Goal: Task Accomplishment & Management: Use online tool/utility

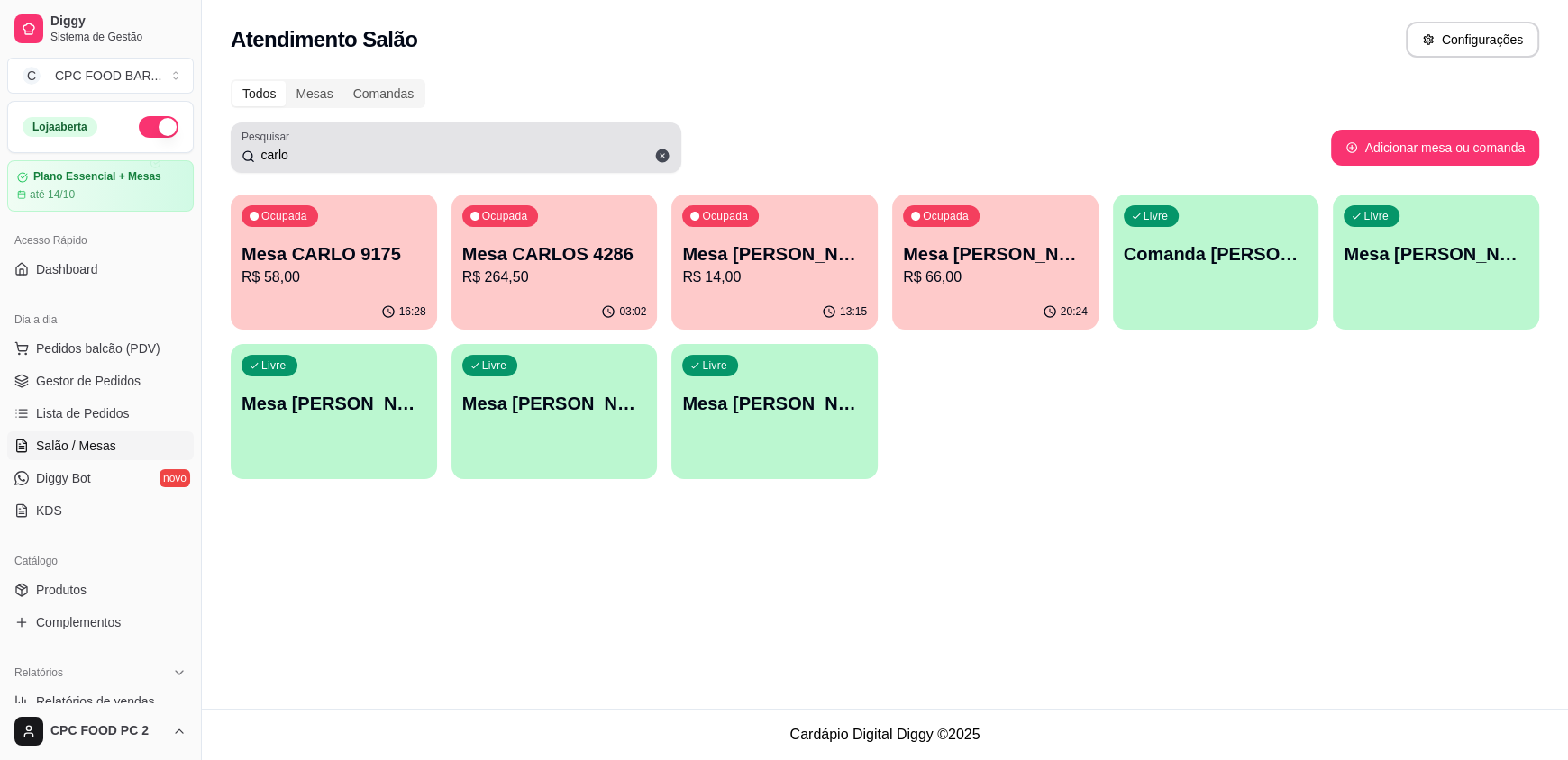
drag, startPoint x: 0, startPoint y: 0, endPoint x: 294, endPoint y: 160, distance: 334.7
click at [295, 160] on input "carlo" at bounding box center [462, 155] width 415 height 18
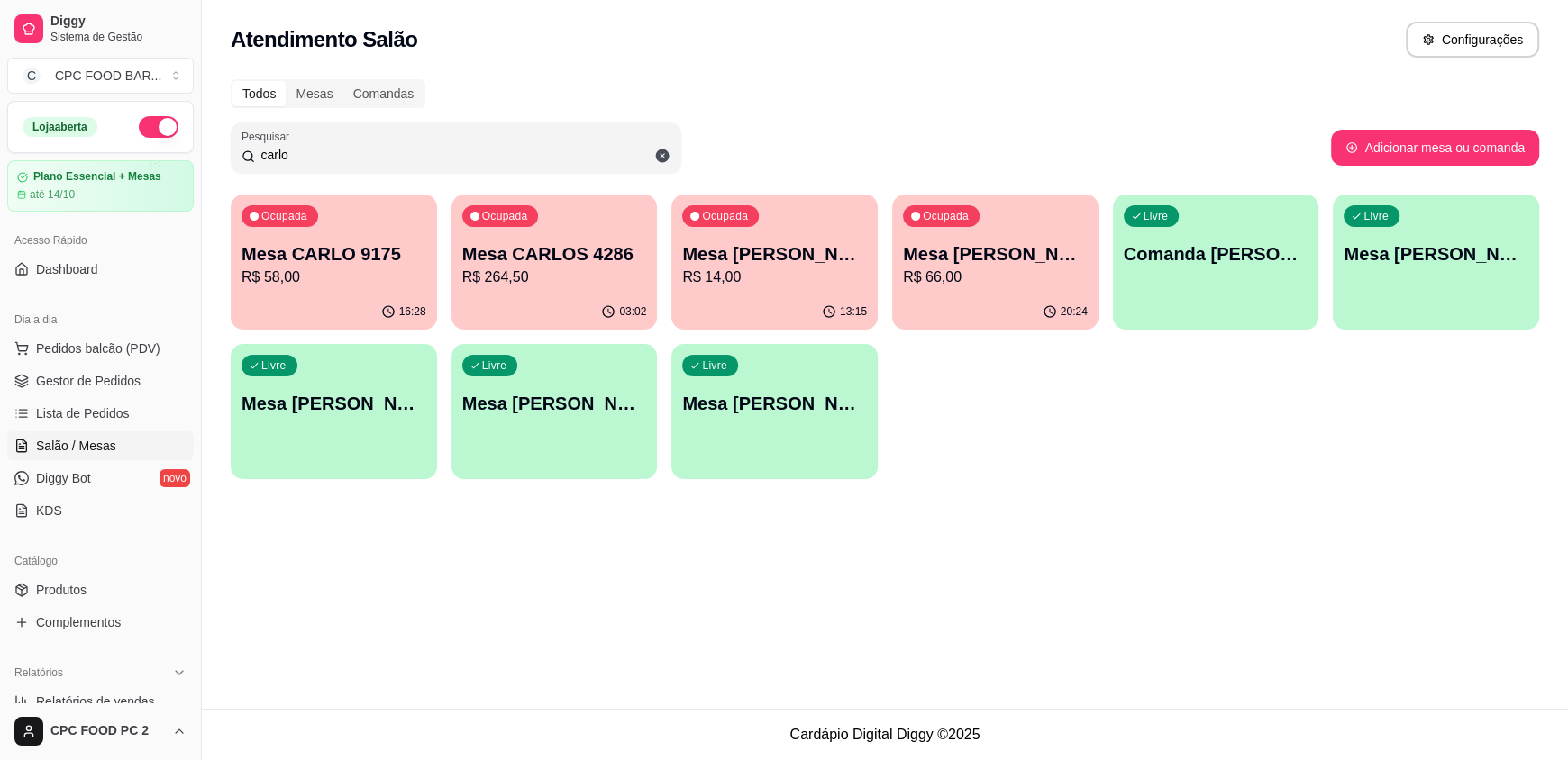
click at [294, 160] on input "carlo" at bounding box center [462, 155] width 415 height 18
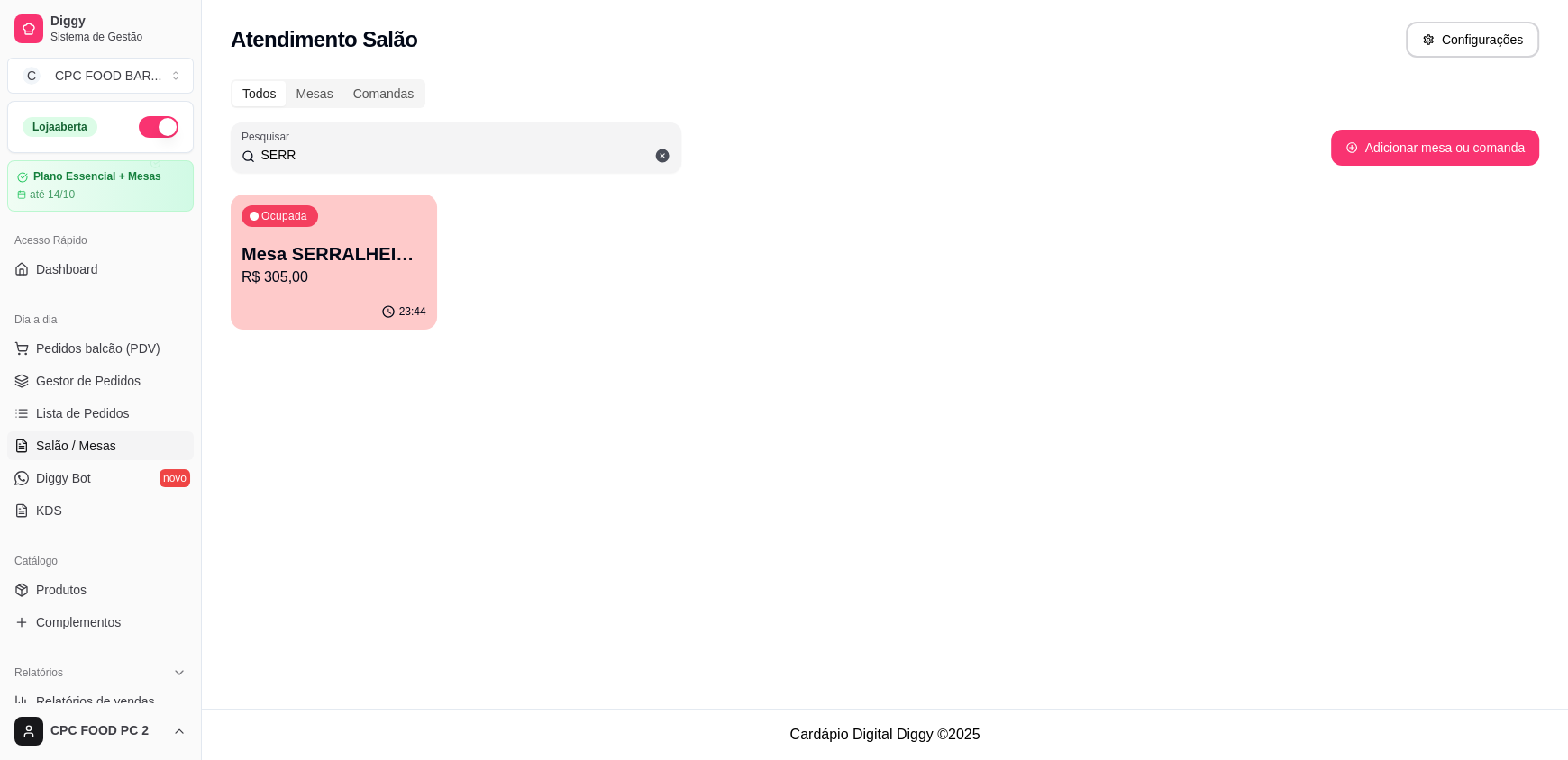
type input "SERR"
click at [284, 259] on p "Mesa SERRALHEIRO CLUBE" at bounding box center [334, 254] width 184 height 25
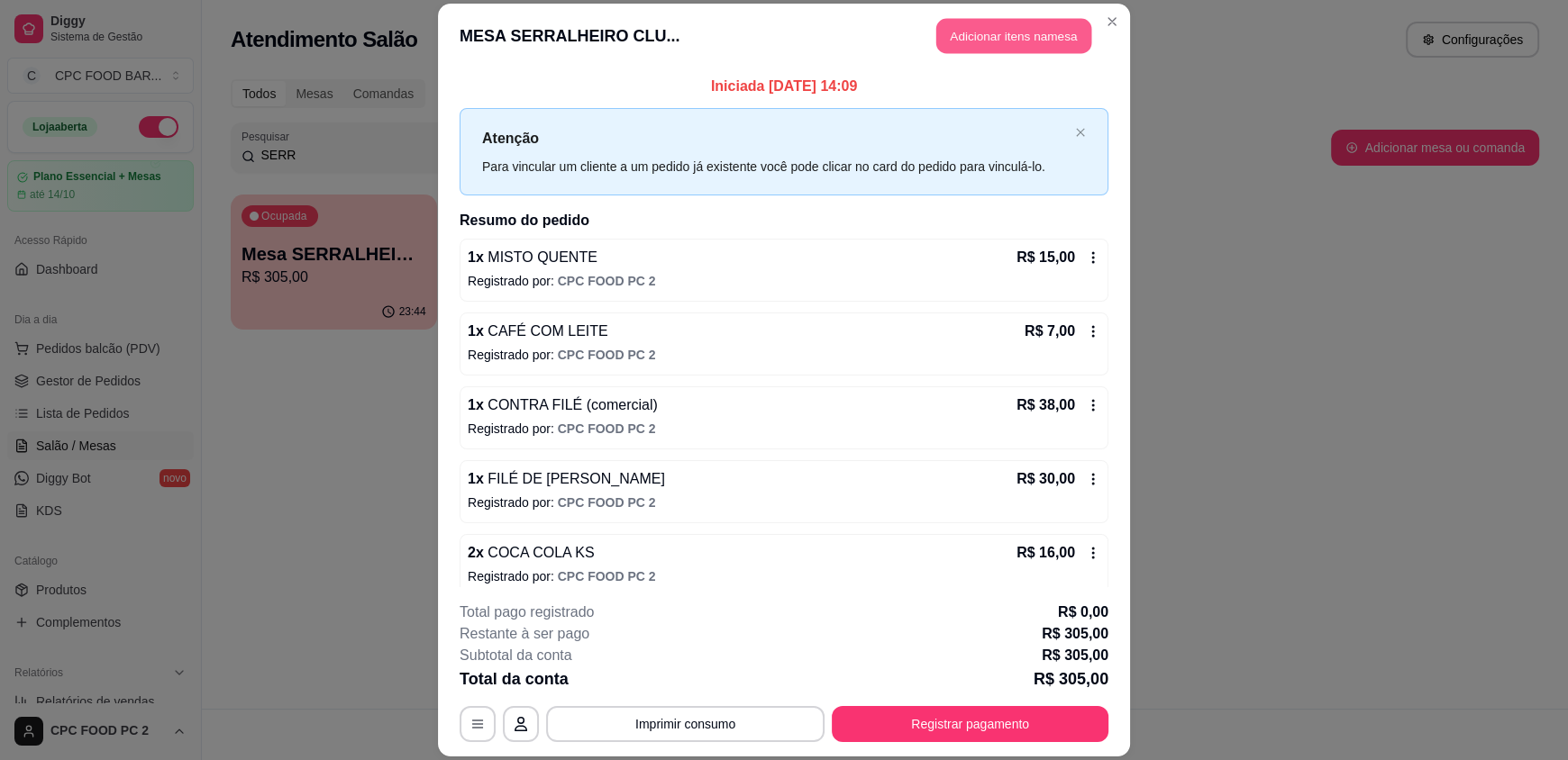
click at [1057, 45] on button "Adicionar itens na mesa" at bounding box center [1014, 36] width 155 height 35
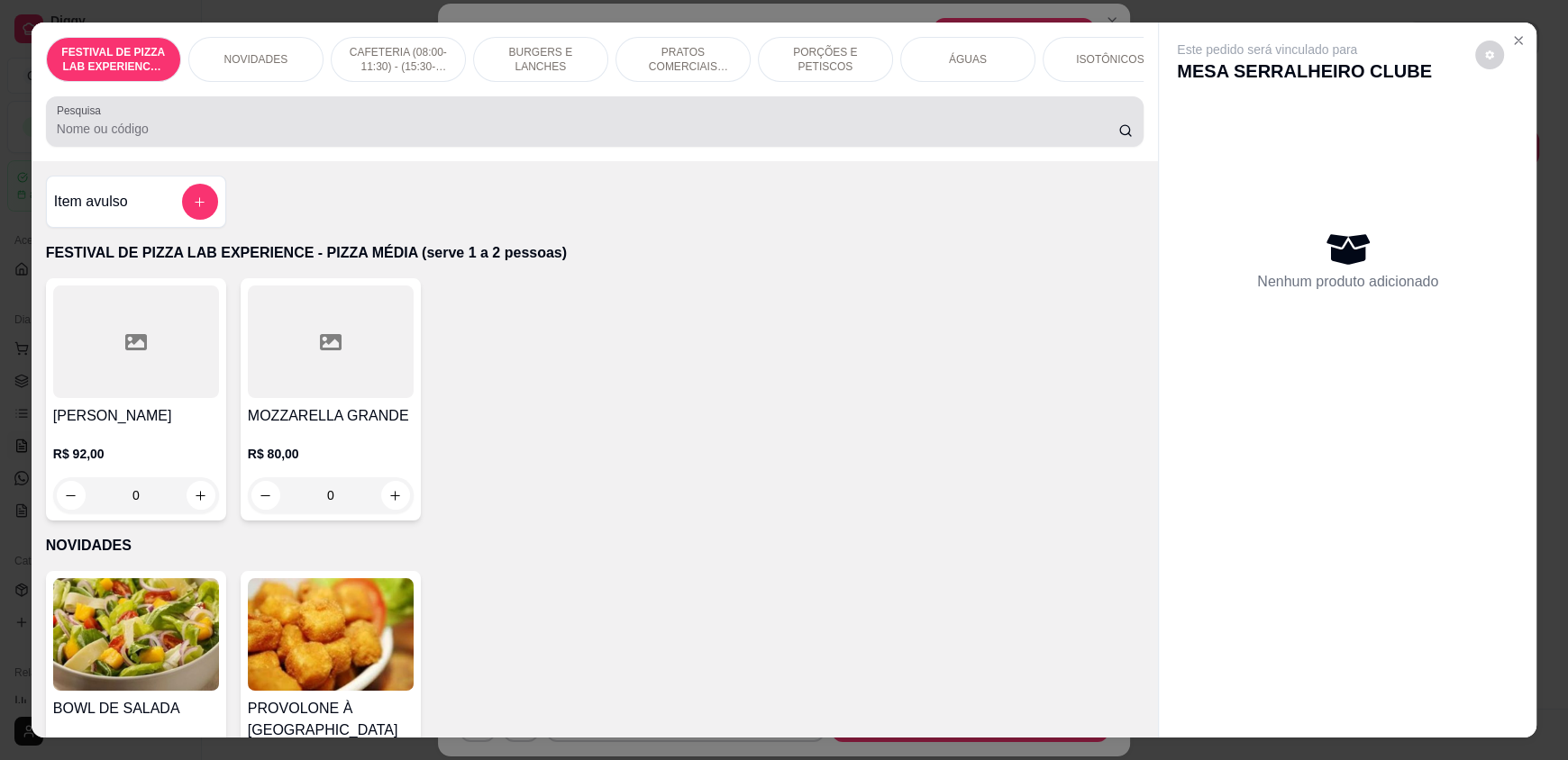
click at [224, 147] on div "Pesquisa" at bounding box center [595, 121] width 1097 height 50
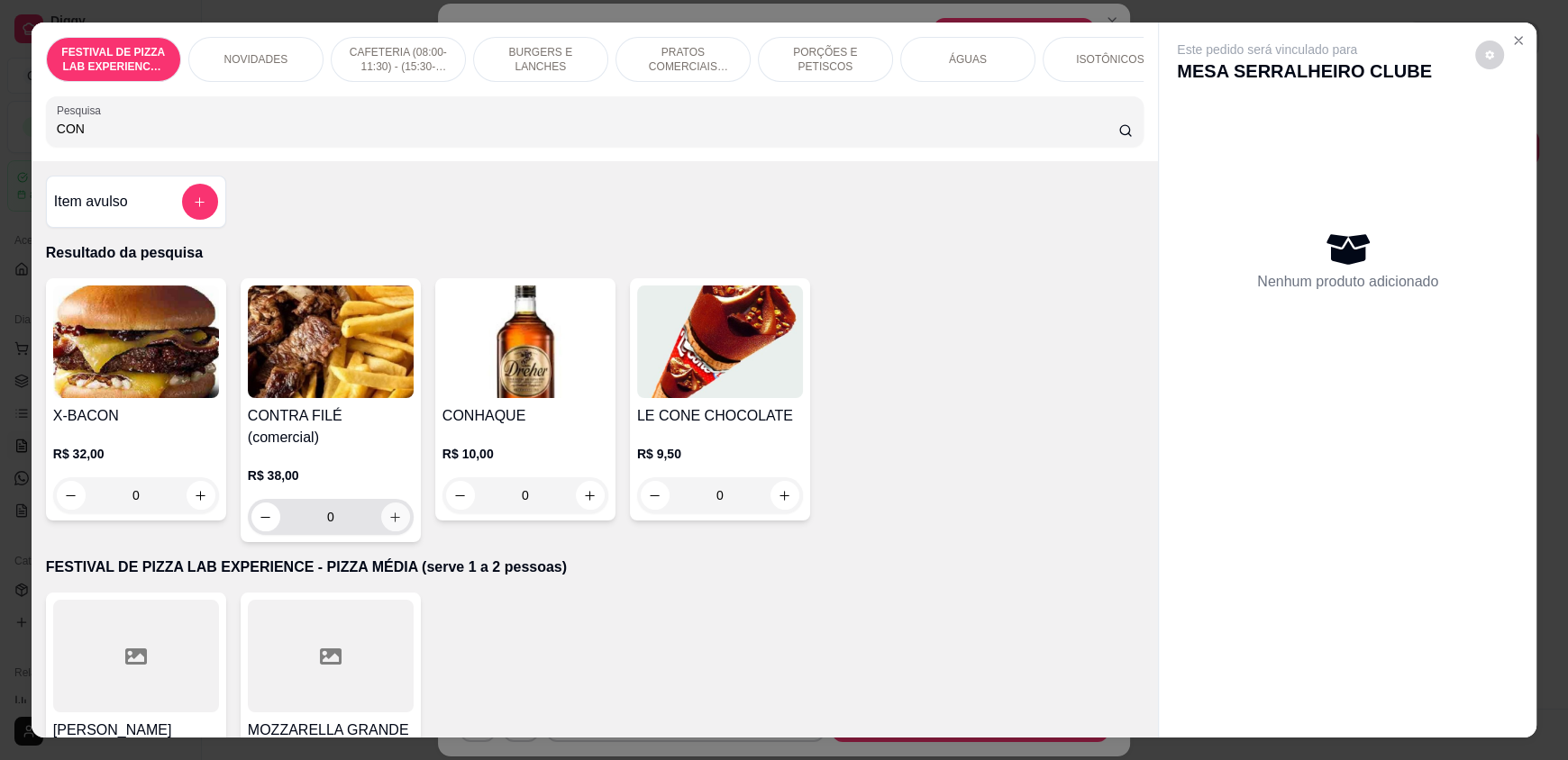
type input "CON"
click at [381, 510] on button "increase-product-quantity" at bounding box center [394, 516] width 28 height 28
type input "1"
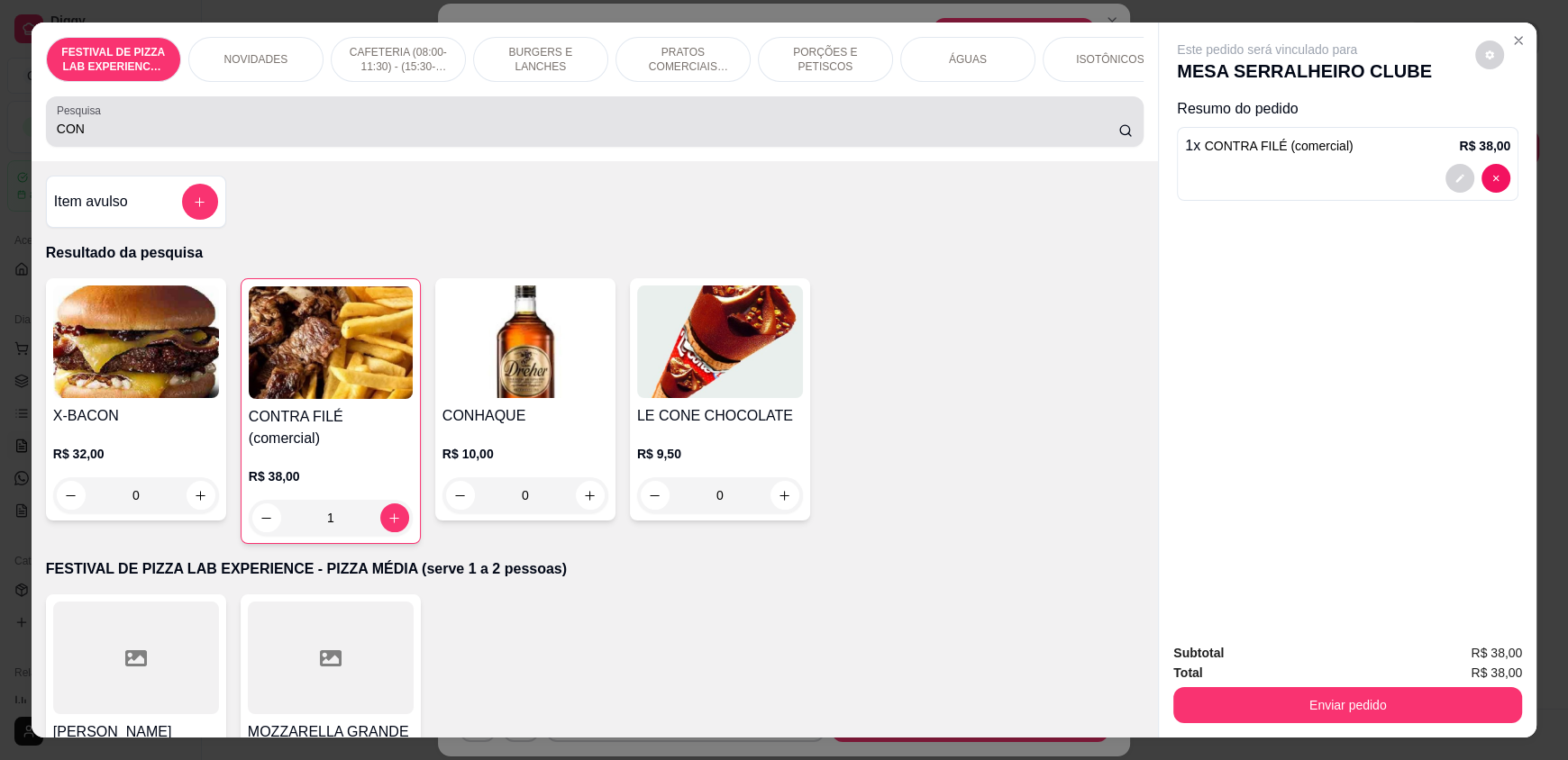
click at [137, 147] on div "Pesquisa CON" at bounding box center [595, 121] width 1097 height 50
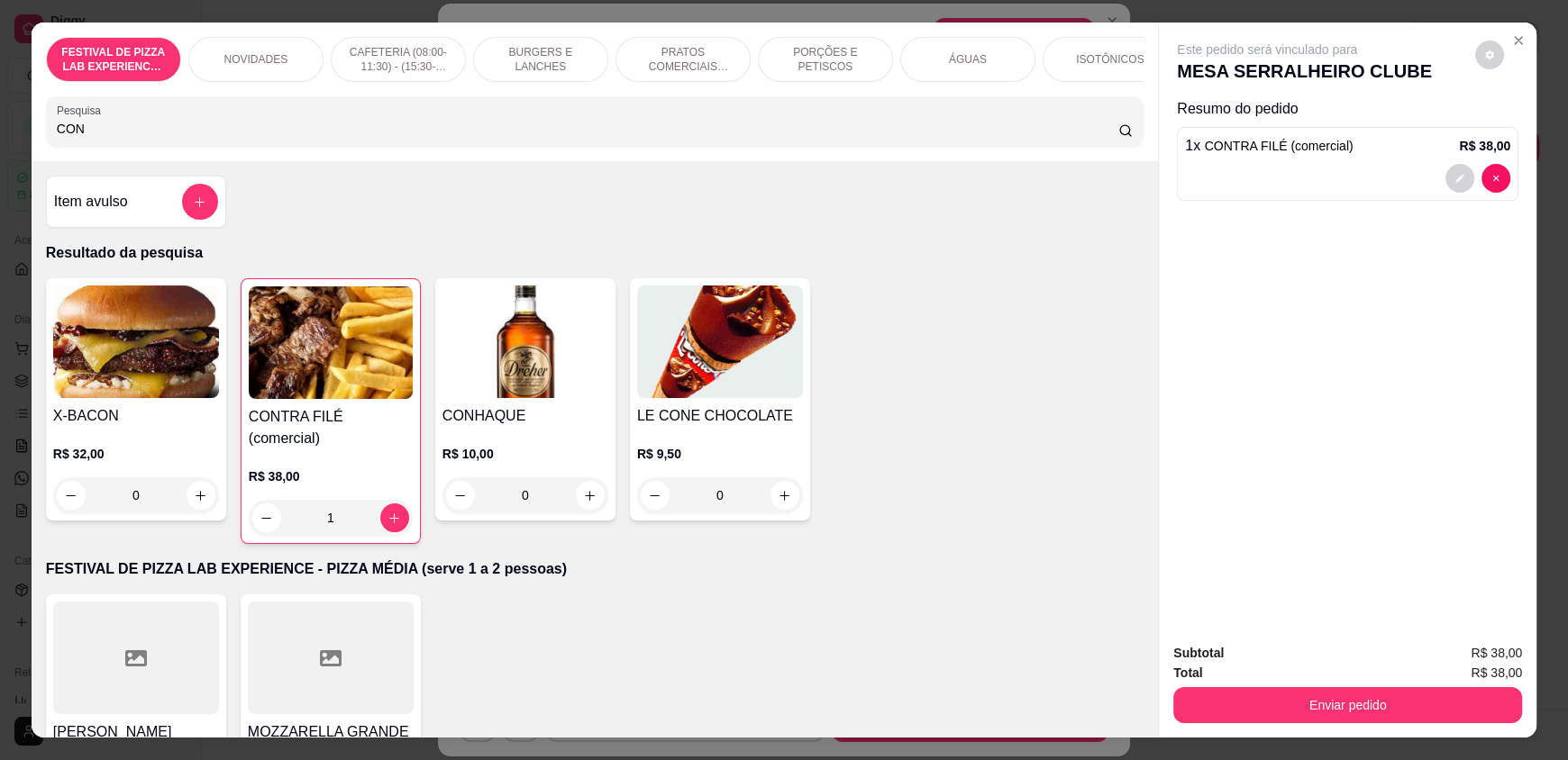
click at [131, 137] on input "CON" at bounding box center [588, 128] width 1063 height 18
click at [133, 137] on input "CON" at bounding box center [588, 128] width 1063 height 18
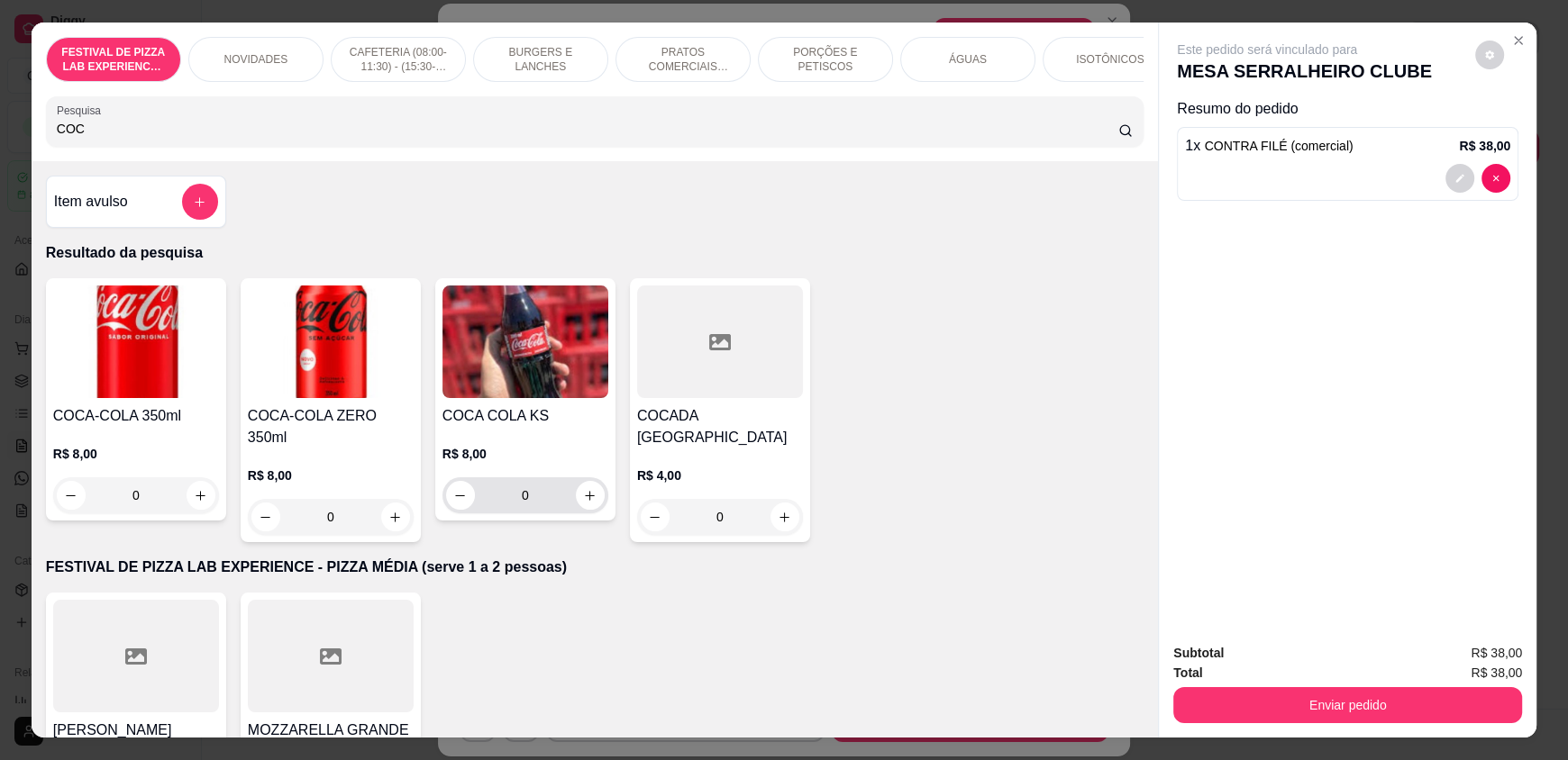
type input "COC"
click at [584, 502] on icon "increase-product-quantity" at bounding box center [591, 496] width 14 height 14
type input "1"
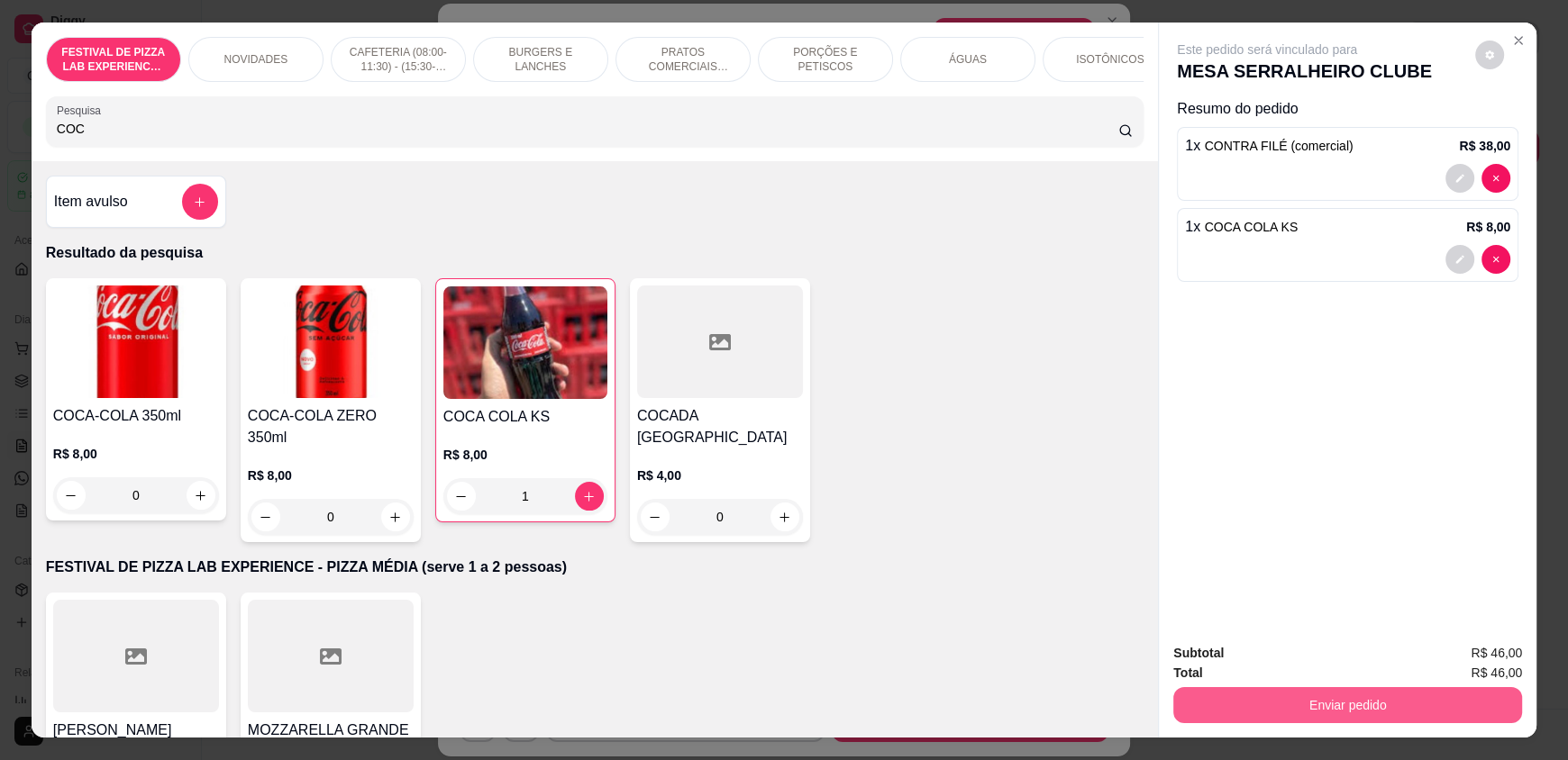
click at [1480, 714] on button "Enviar pedido" at bounding box center [1347, 705] width 348 height 36
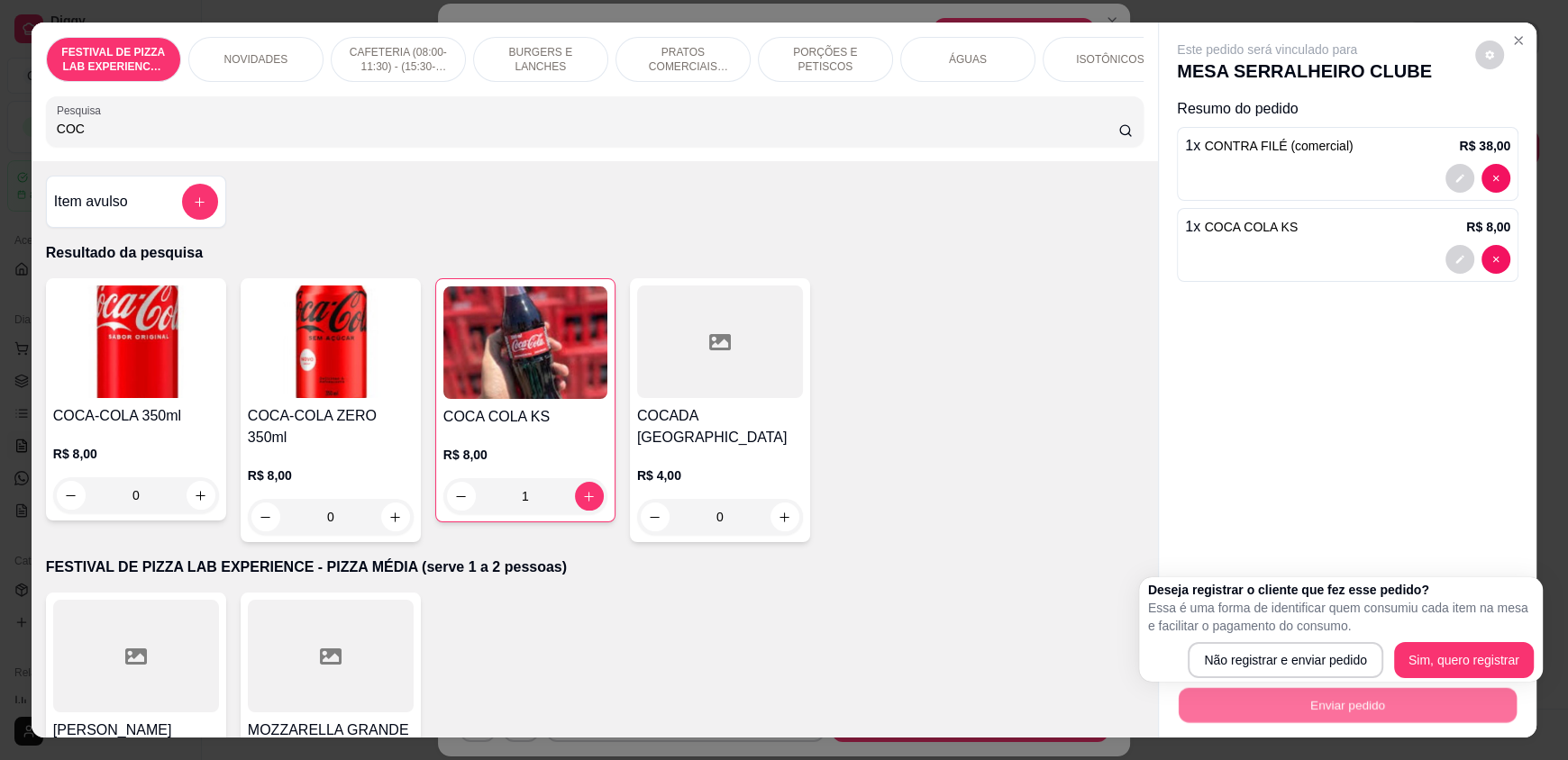
click at [1351, 678] on div "Deseja registrar o cliente que fez esse pedido? Essa é uma forma de identificar…" at bounding box center [1340, 630] width 403 height 105
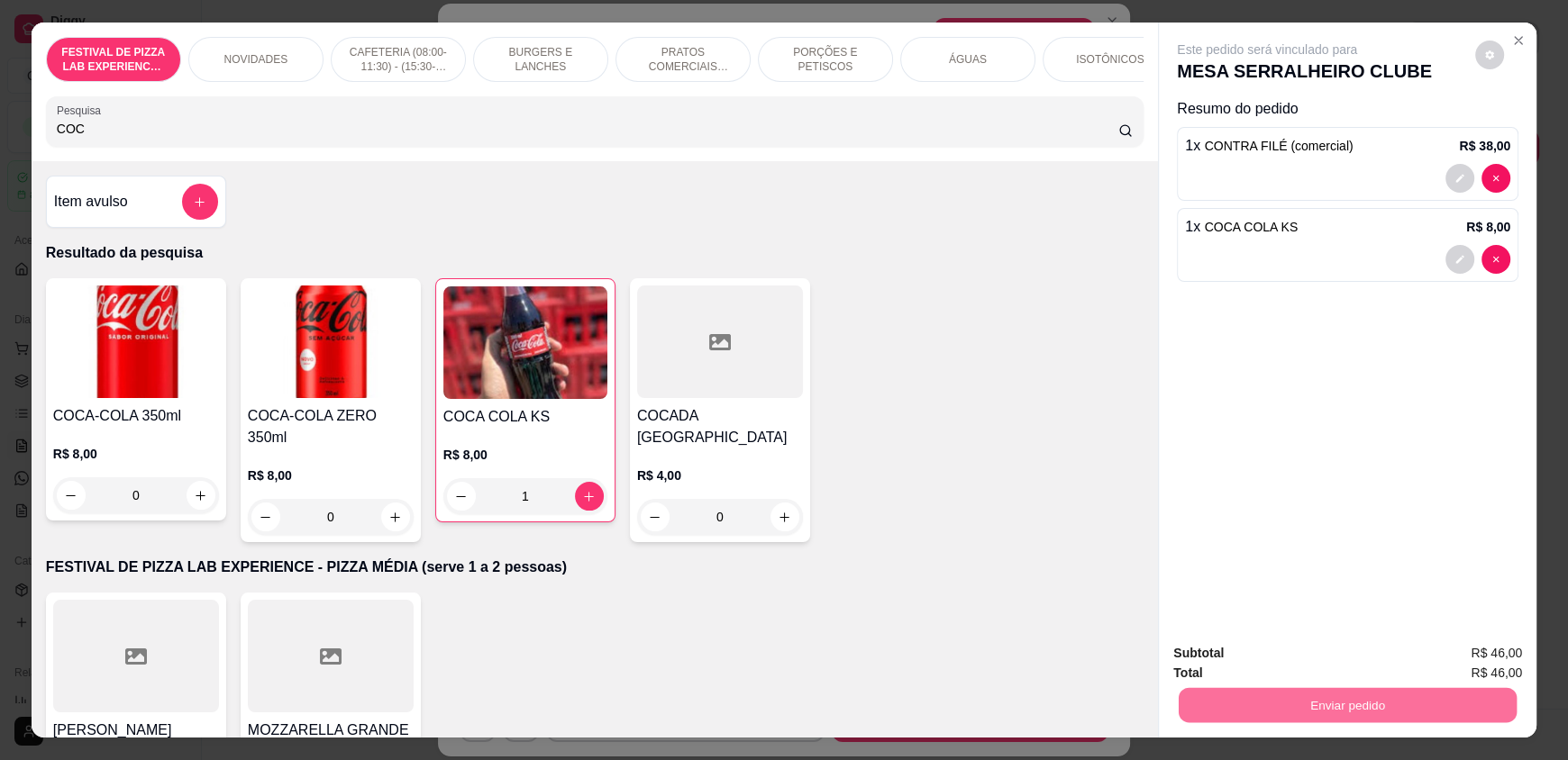
click at [1349, 663] on button "Não registrar e enviar pedido" at bounding box center [1287, 661] width 187 height 34
